Goal: Navigation & Orientation: Find specific page/section

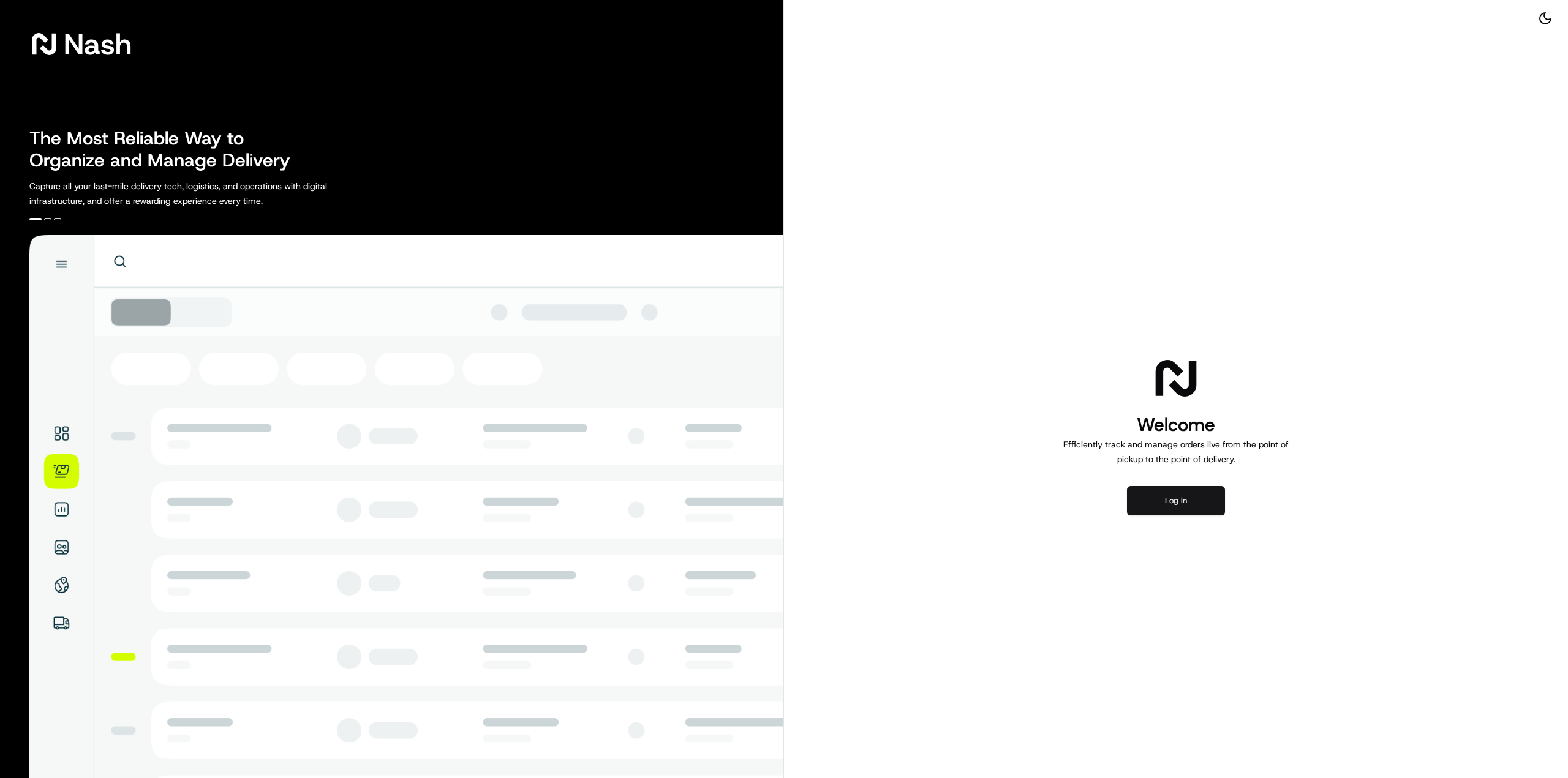
click at [1172, 511] on button "Log in" at bounding box center [1176, 501] width 98 height 30
